Goal: Transaction & Acquisition: Purchase product/service

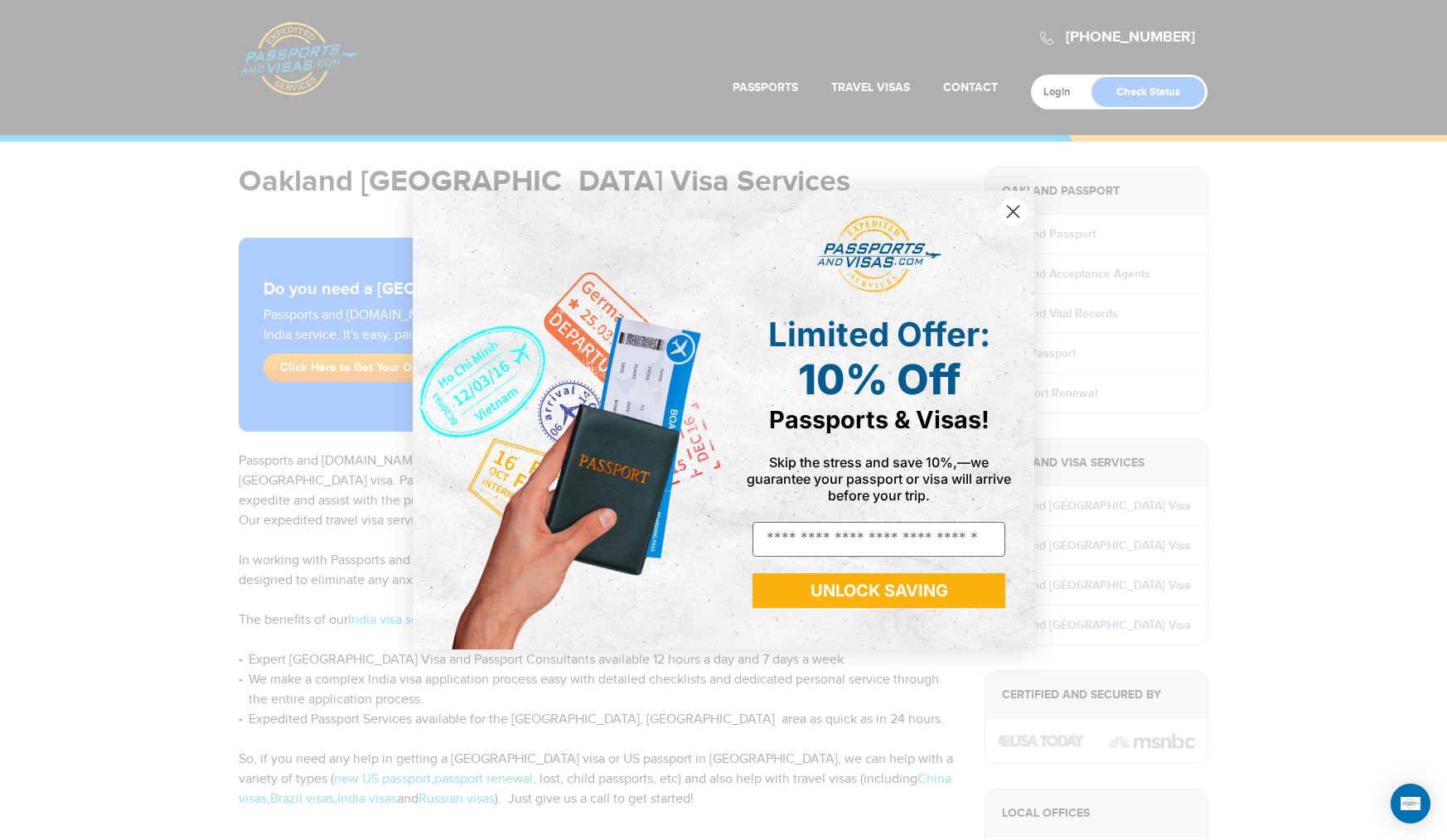
click at [1020, 205] on circle "Close dialog" at bounding box center [1013, 211] width 27 height 27
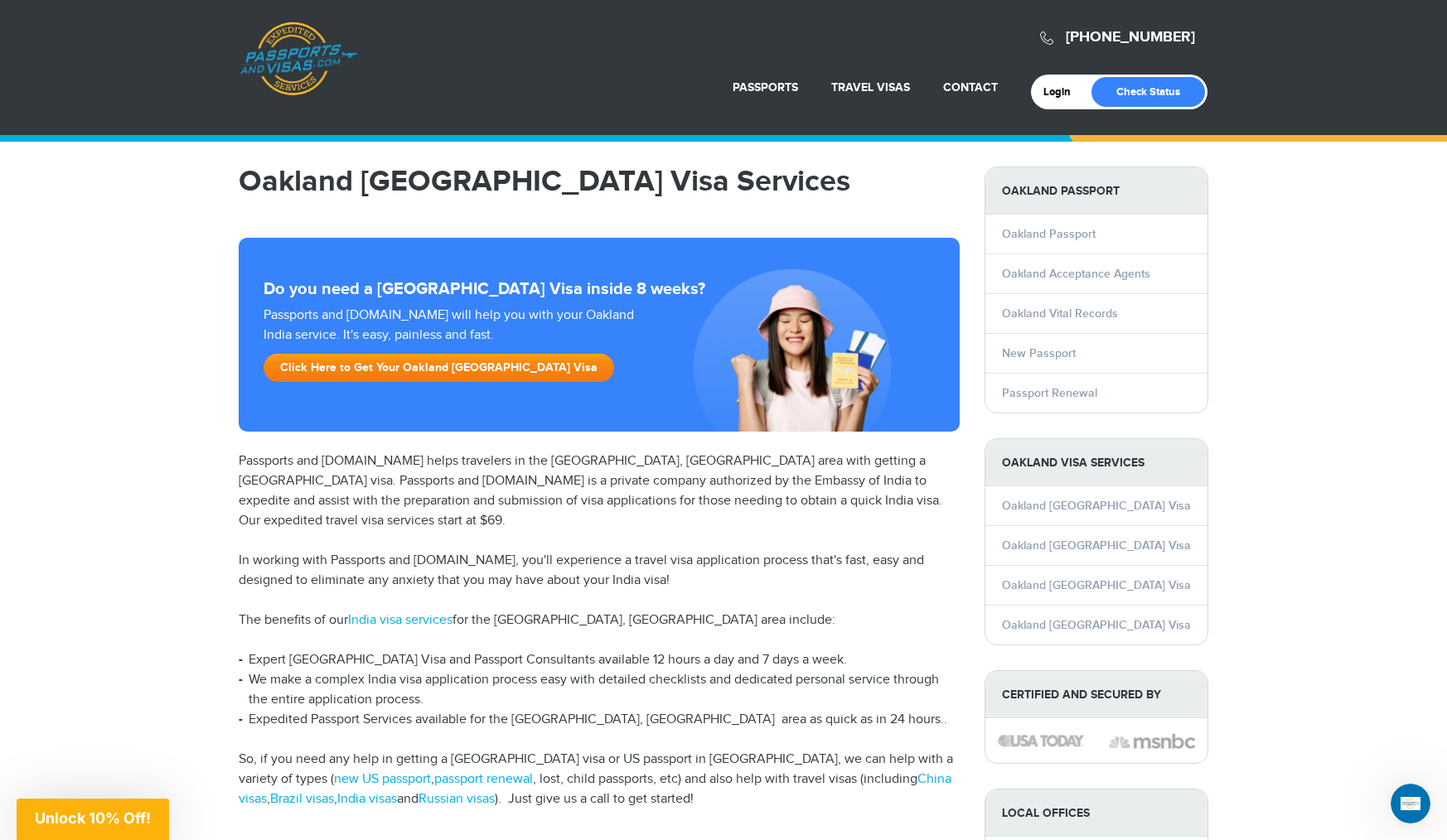
click at [387, 373] on link "Click Here to Get Your Oakland India Visa" at bounding box center [439, 368] width 351 height 28
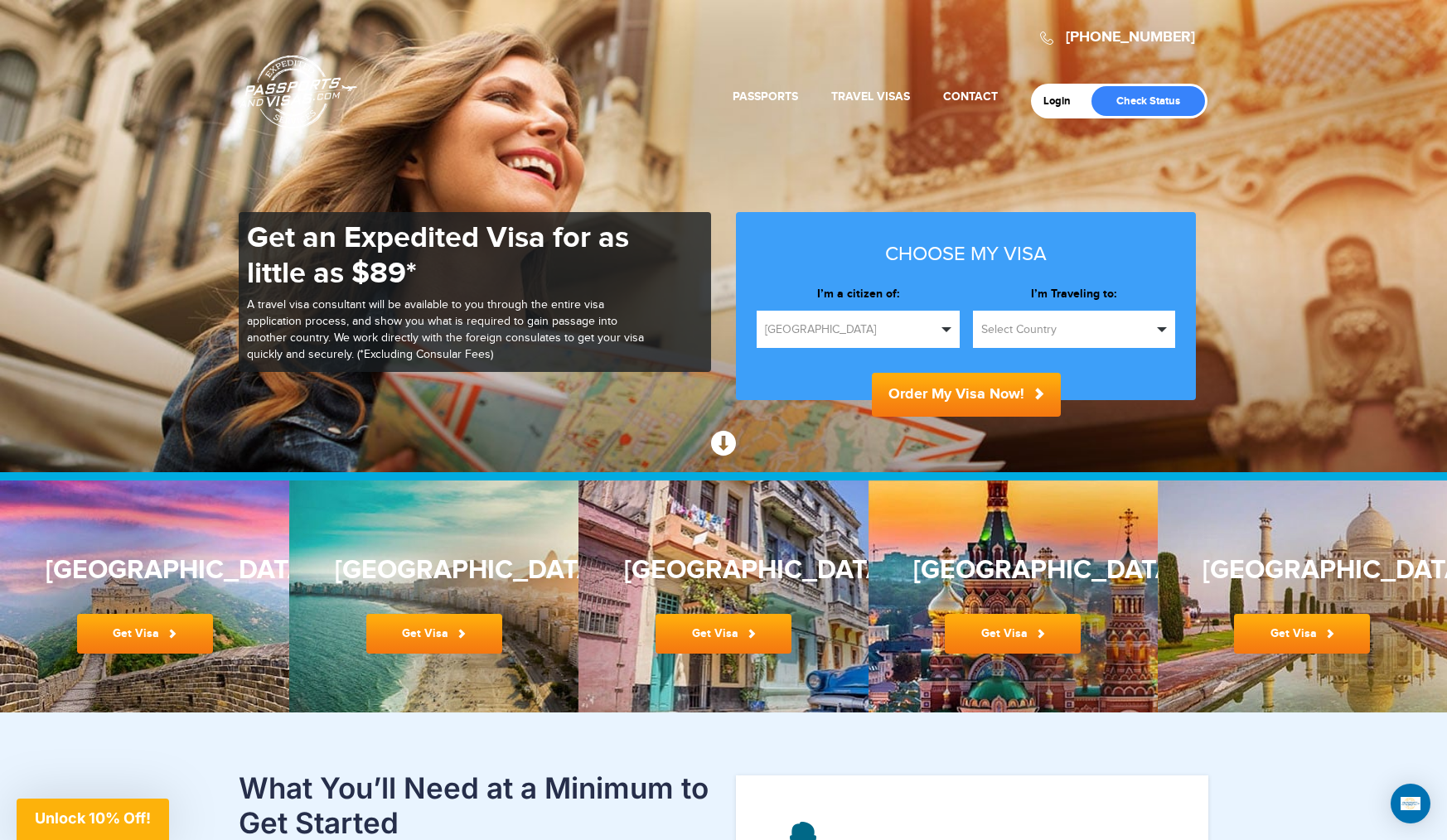
click at [1032, 324] on span "Select Country" at bounding box center [1067, 330] width 172 height 17
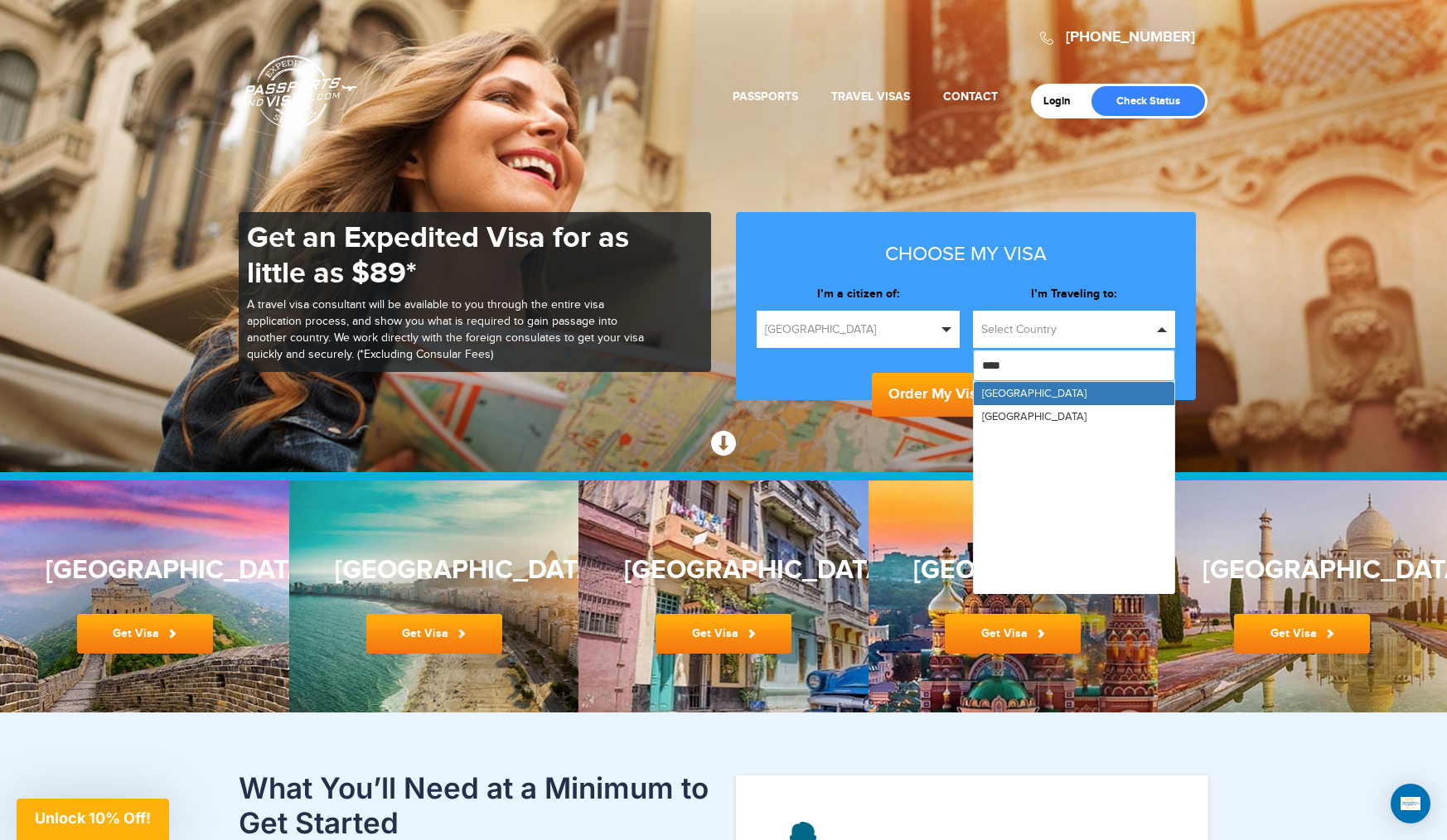
type input "*****"
click at [1016, 398] on link "India" at bounding box center [1075, 394] width 202 height 23
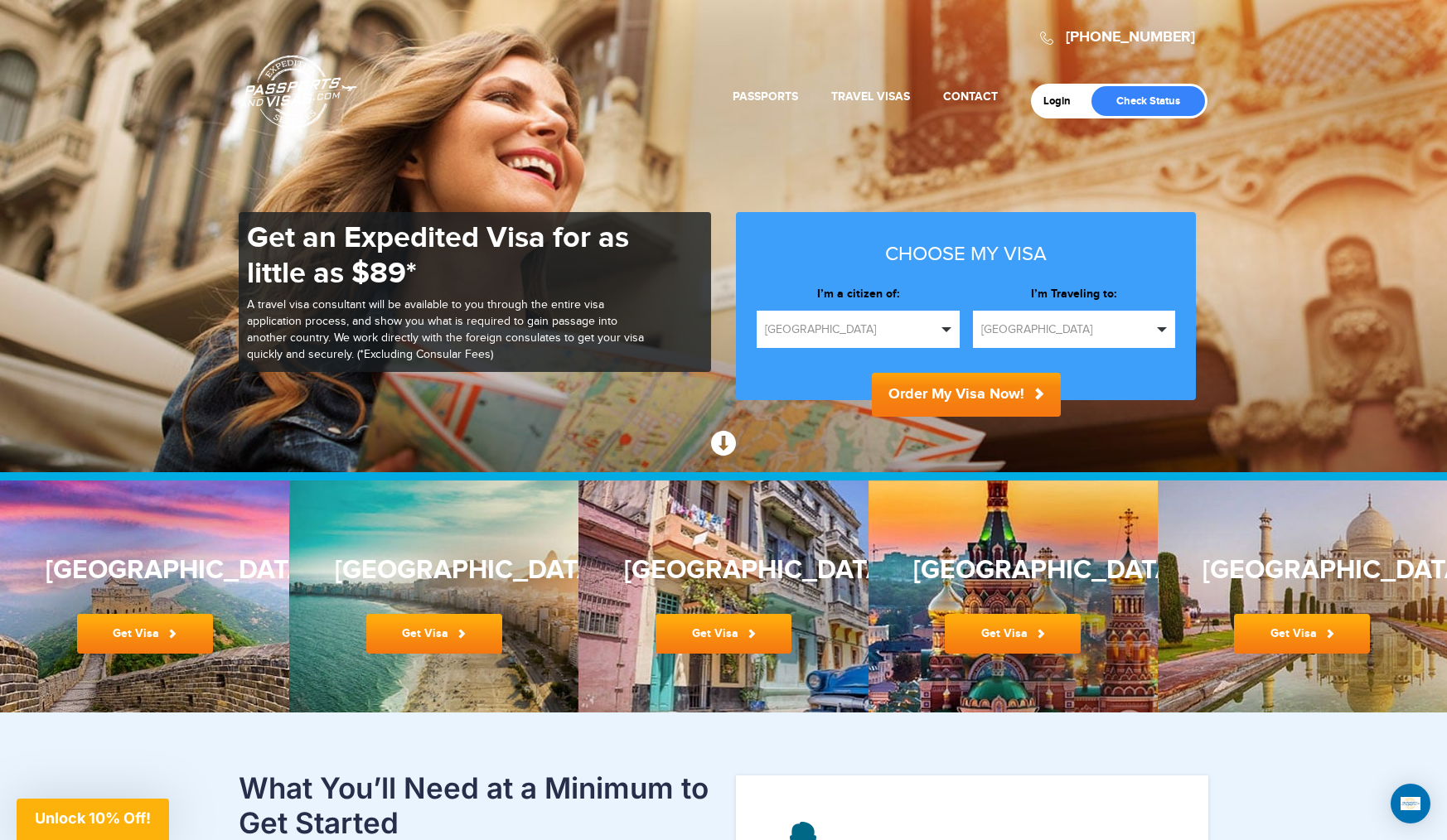
click at [1016, 400] on button "Order My Visa Now!" at bounding box center [967, 395] width 189 height 44
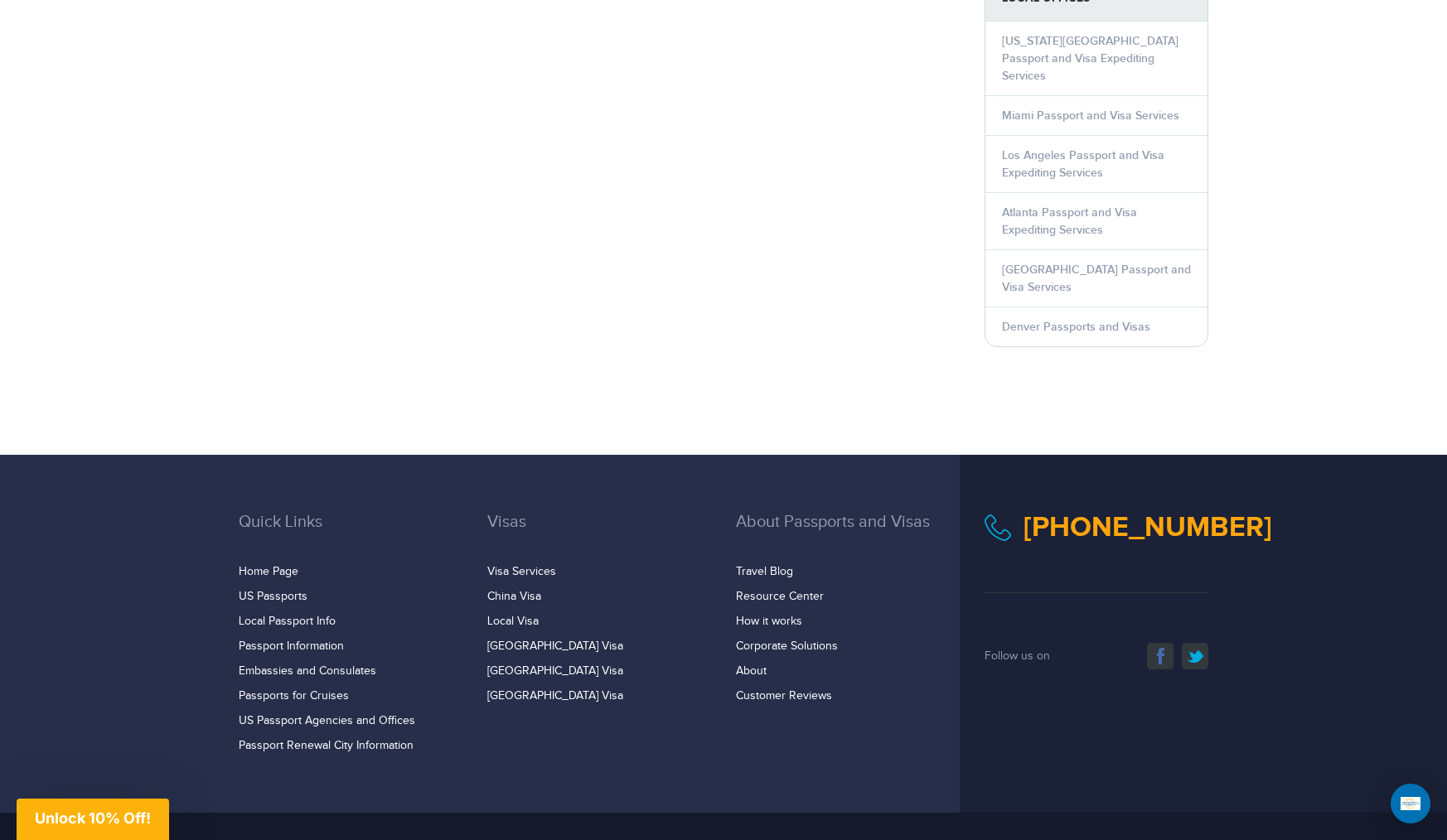
scroll to position [834, 0]
